Goal: Navigation & Orientation: Understand site structure

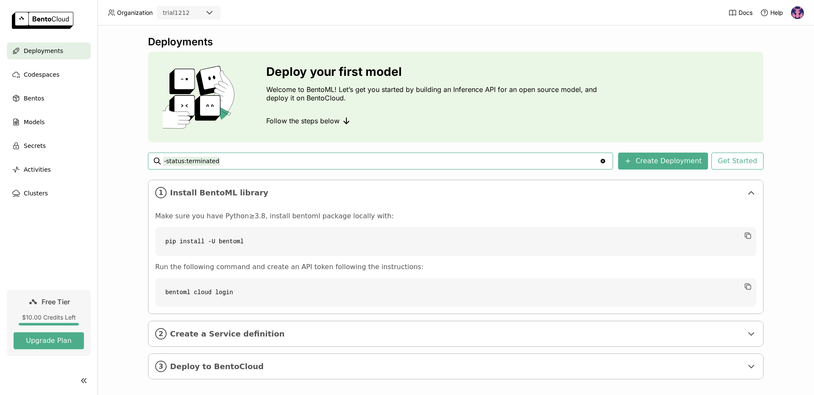
scroll to position [7, 0]
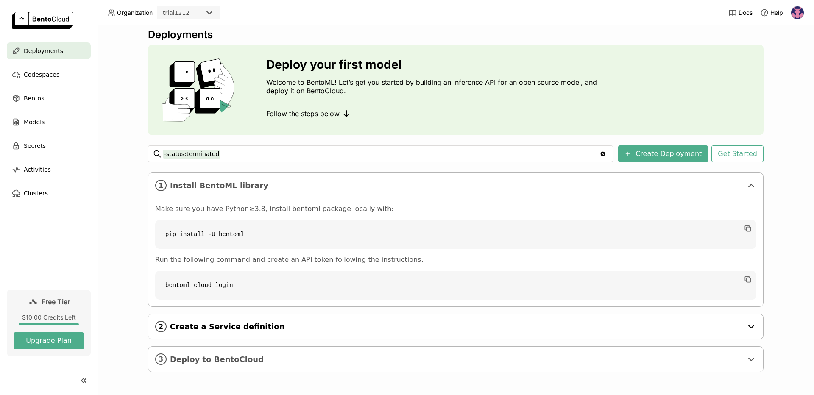
click at [548, 331] on span "Create a Service definition" at bounding box center [456, 326] width 573 height 9
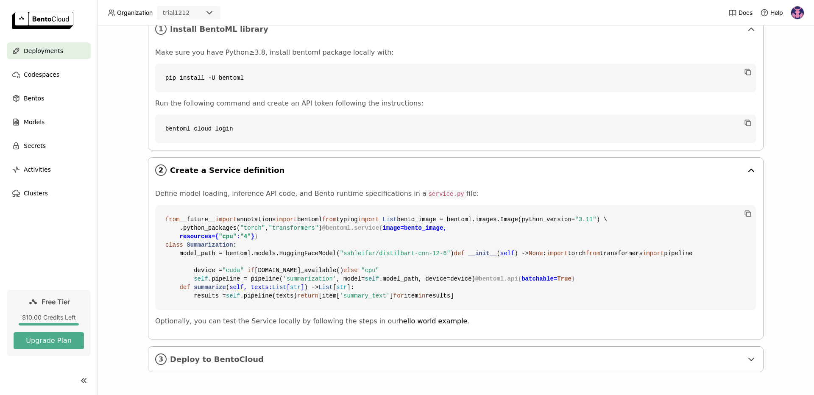
scroll to position [317, 0]
click at [307, 360] on span "Deploy to BentoCloud" at bounding box center [456, 359] width 573 height 9
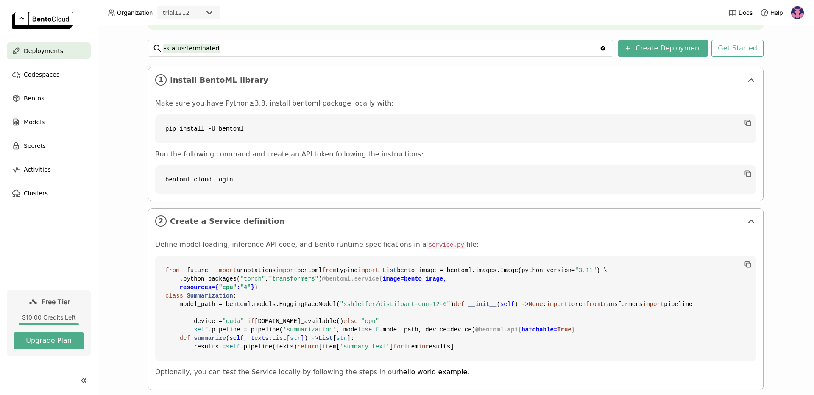
scroll to position [0, 0]
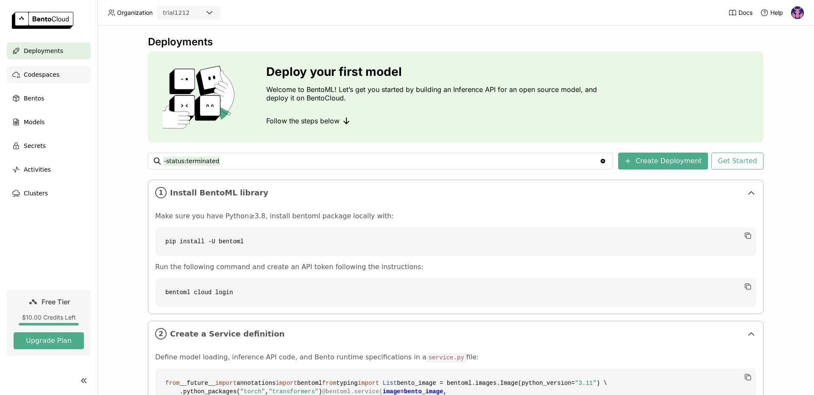
click at [48, 78] on span "Codespaces" at bounding box center [42, 75] width 36 height 10
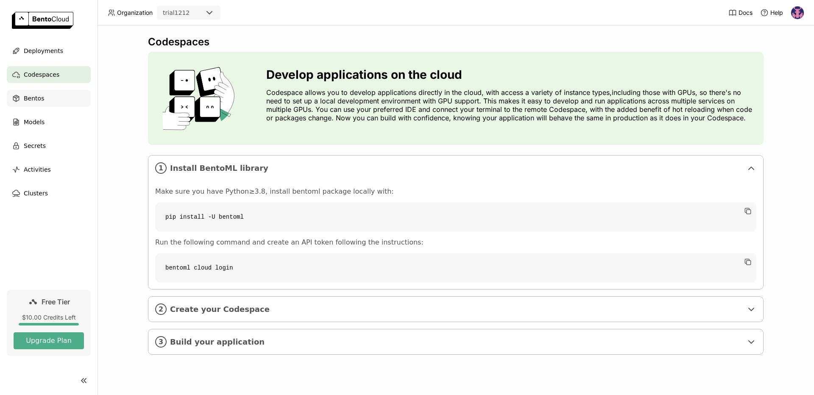
click at [41, 104] on div "Bentos" at bounding box center [49, 98] width 84 height 17
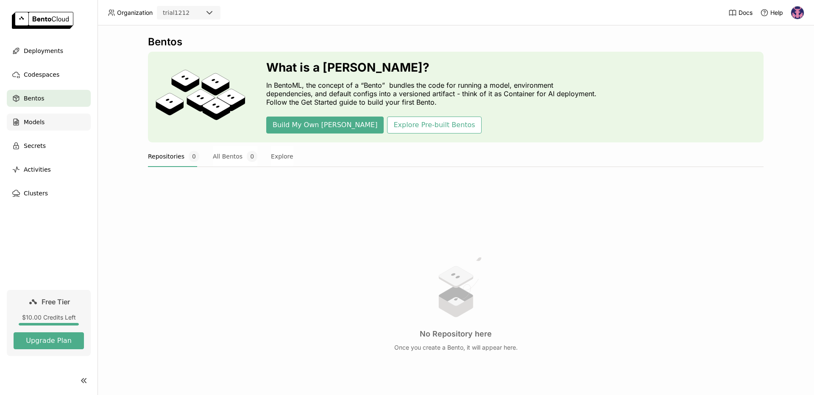
click at [36, 122] on span "Models" at bounding box center [34, 122] width 21 height 10
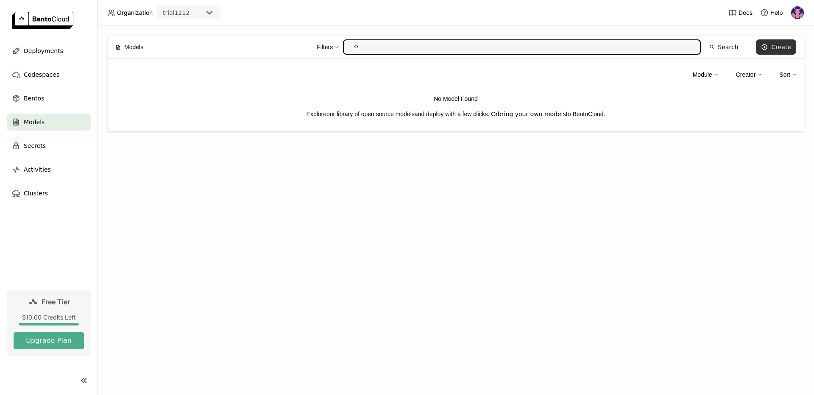
click at [777, 47] on div "Create" at bounding box center [781, 47] width 20 height 7
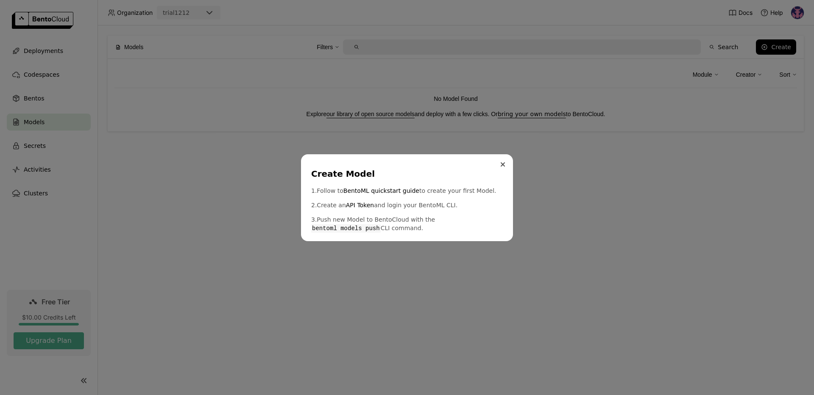
click at [501, 164] on icon "Close" at bounding box center [503, 164] width 4 height 4
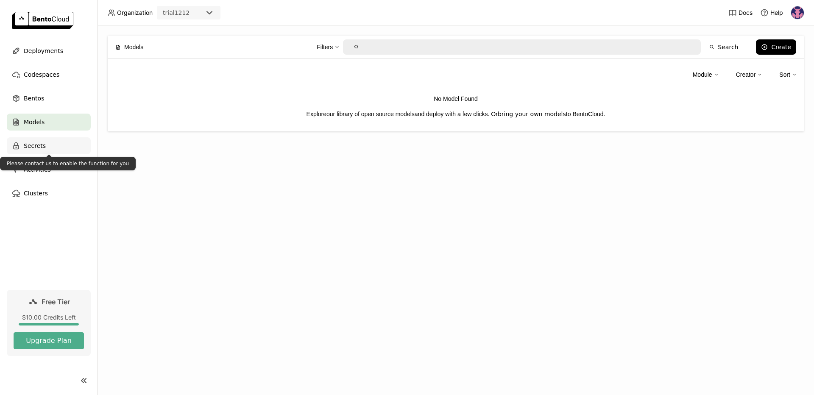
click at [60, 144] on div "Secrets" at bounding box center [49, 145] width 84 height 17
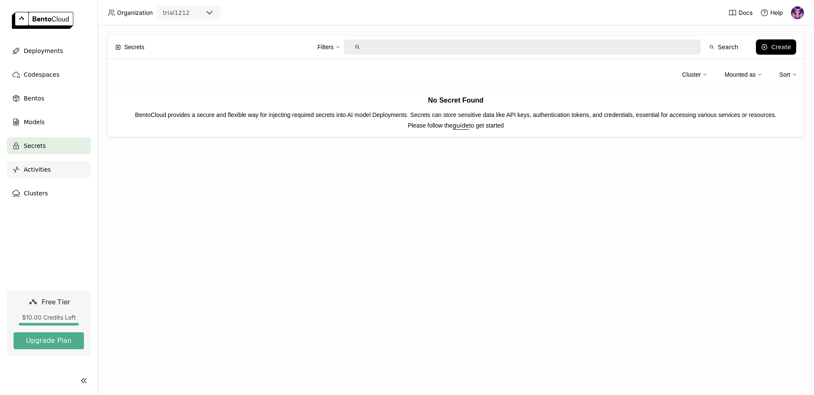
click at [50, 172] on div "Activities" at bounding box center [49, 169] width 84 height 17
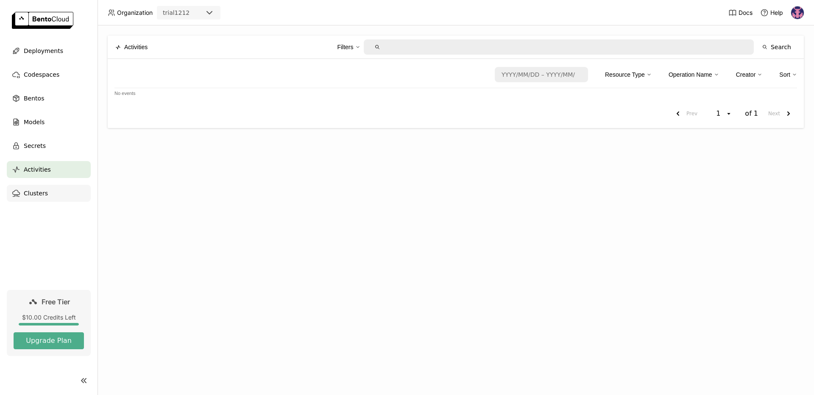
click at [39, 193] on span "Clusters" at bounding box center [36, 193] width 24 height 10
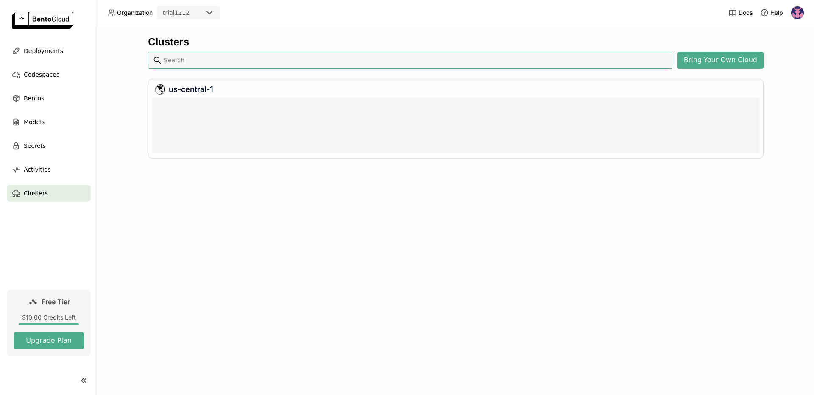
scroll to position [4, 4]
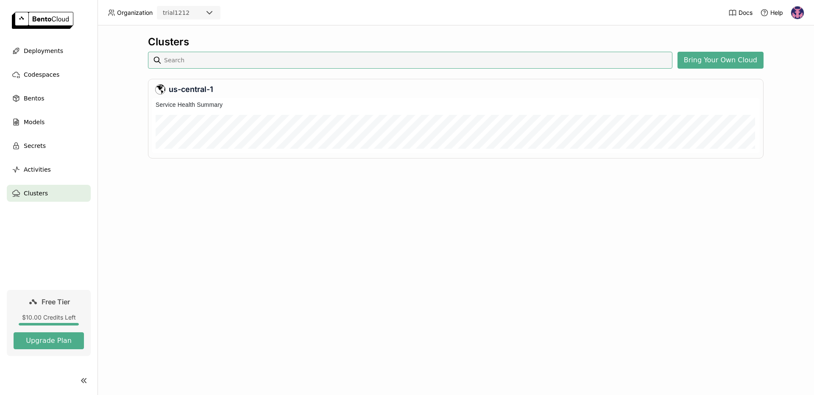
click at [128, 14] on span "Organization" at bounding box center [135, 13] width 36 height 8
click at [49, 22] on img at bounding box center [42, 20] width 61 height 17
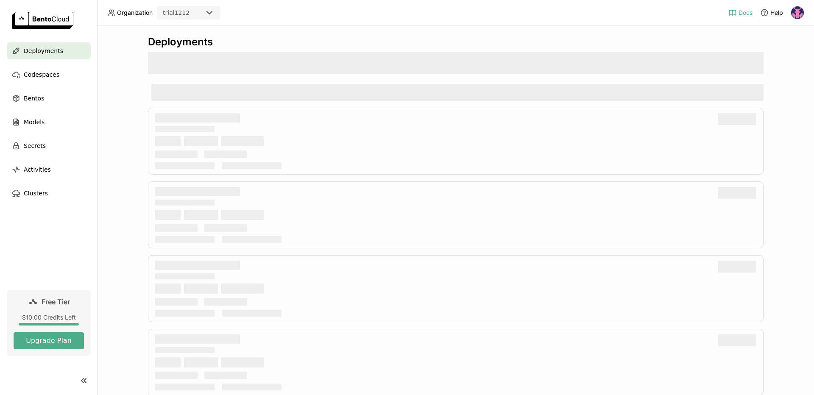
click at [738, 11] on span "Docs" at bounding box center [745, 13] width 14 height 8
